Goal: Task Accomplishment & Management: Manage account settings

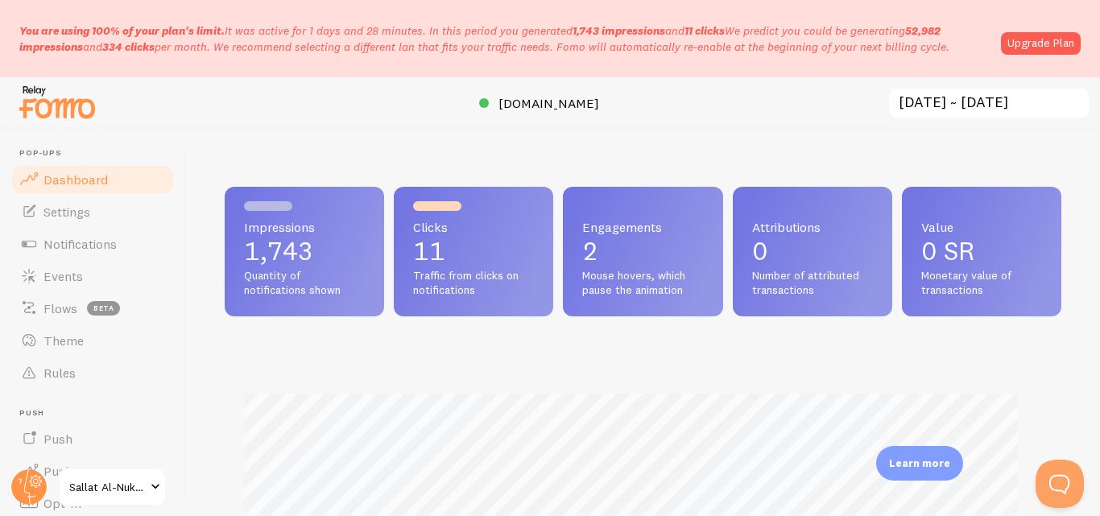
scroll to position [804763, 804362]
